Goal: Information Seeking & Learning: Find specific page/section

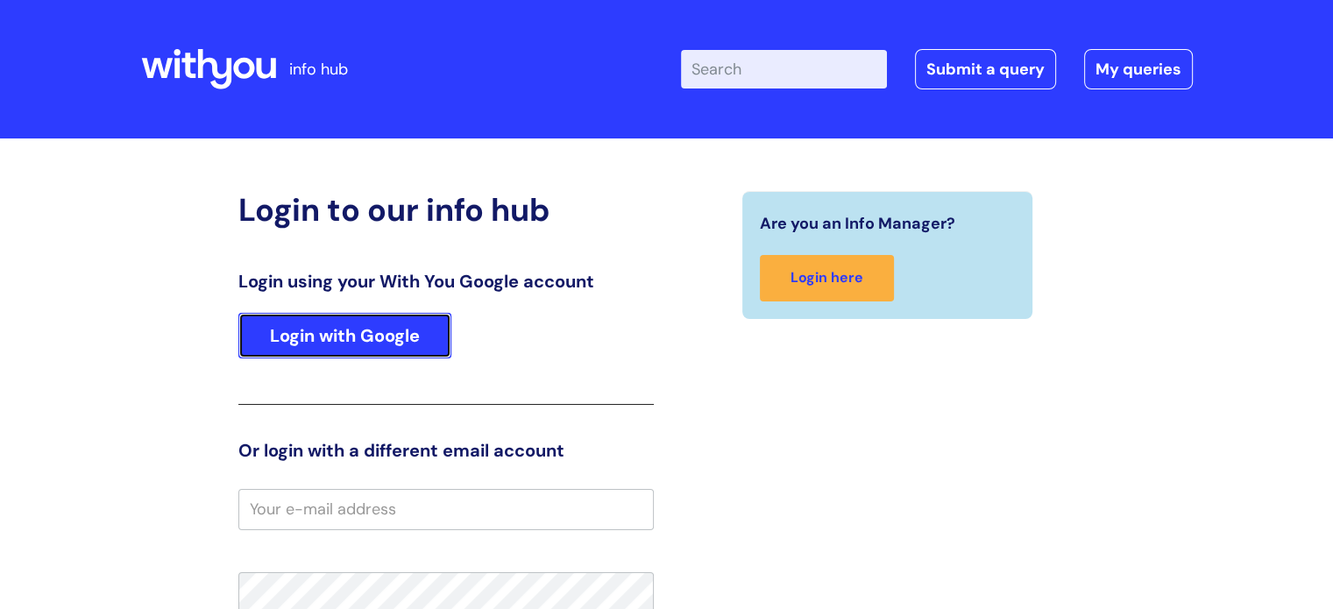
click at [352, 336] on link "Login with Google" at bounding box center [344, 336] width 213 height 46
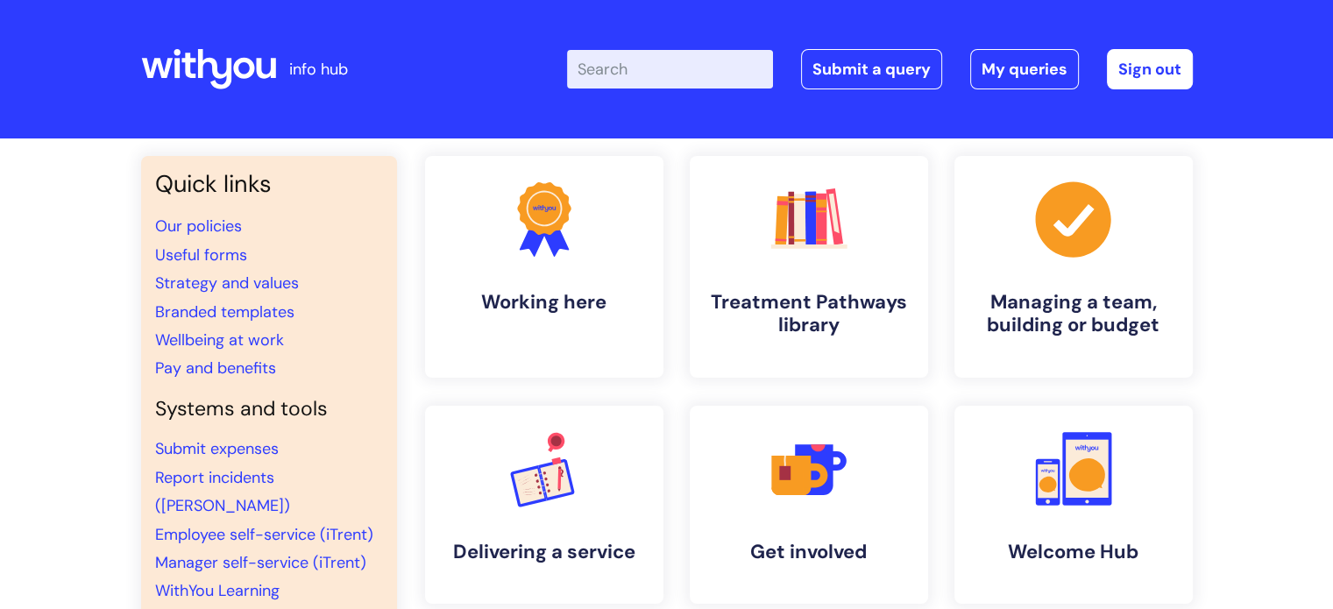
click at [644, 67] on input "Enter your search term here..." at bounding box center [670, 69] width 206 height 39
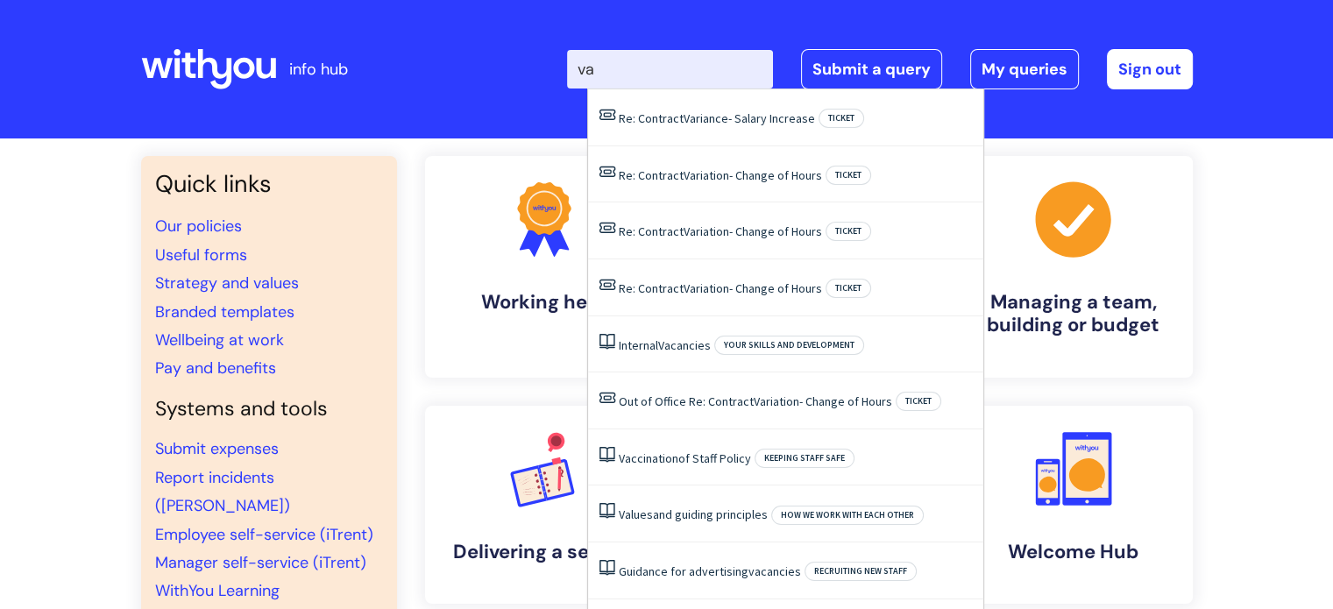
type input "vac"
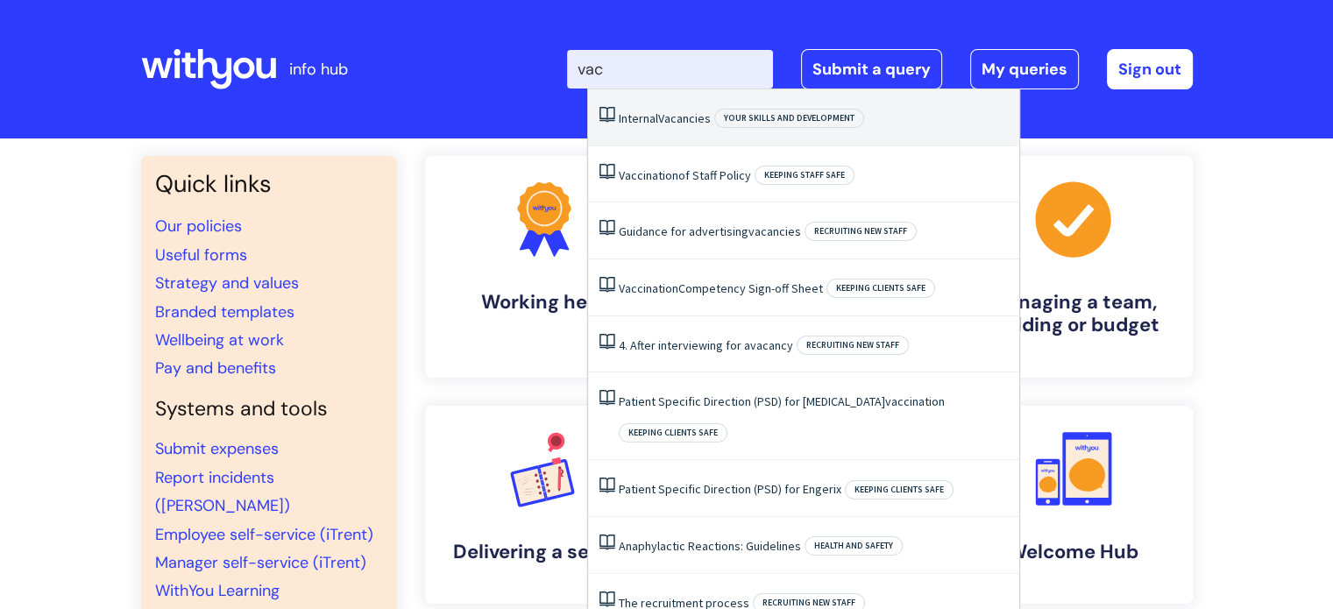
click at [703, 122] on span "Vacancies" at bounding box center [684, 118] width 53 height 16
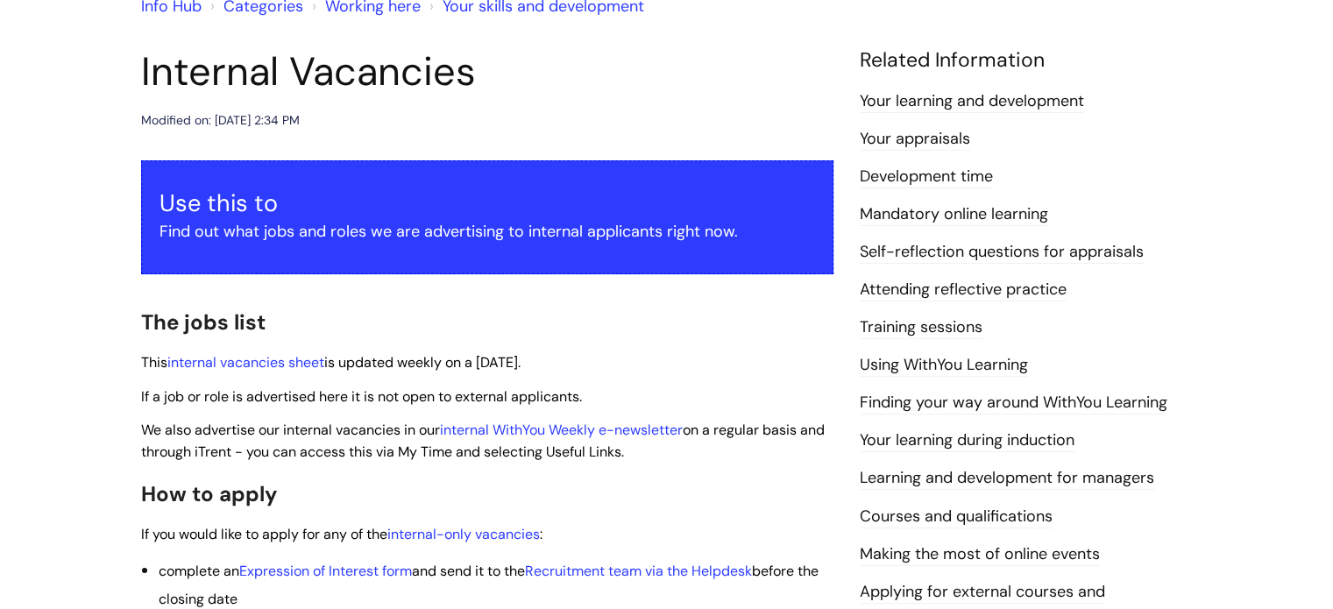
scroll to position [172, 0]
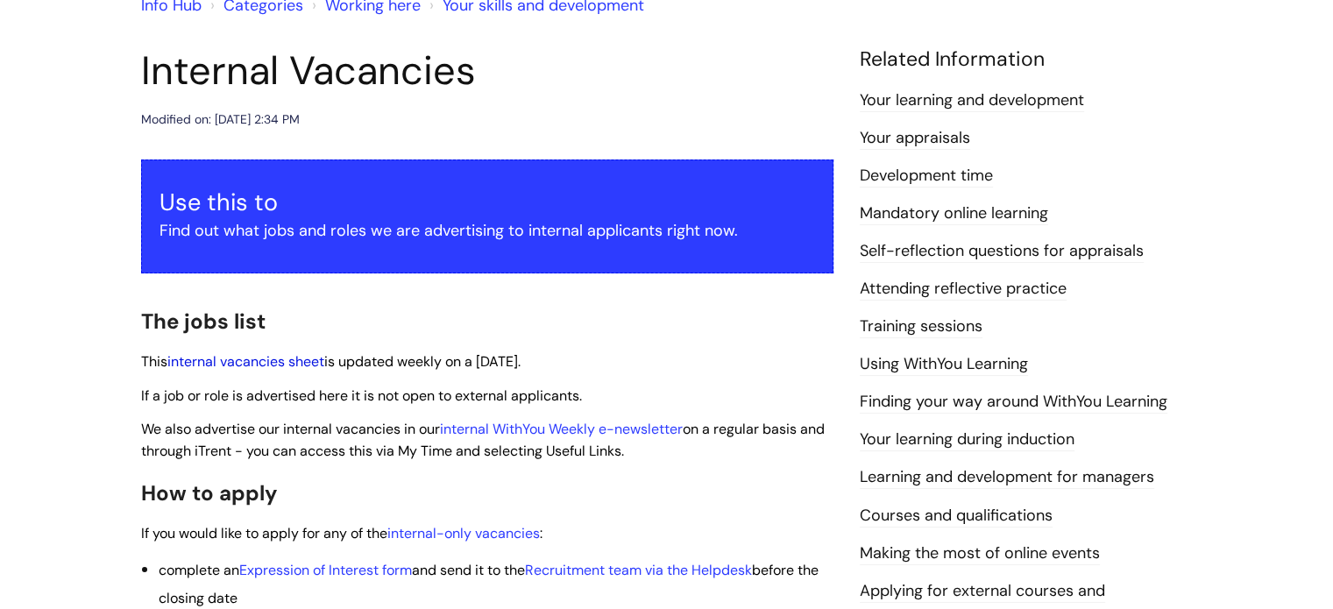
click at [249, 360] on link "internal vacancies sheet" at bounding box center [245, 361] width 157 height 18
